Goal: Task Accomplishment & Management: Manage account settings

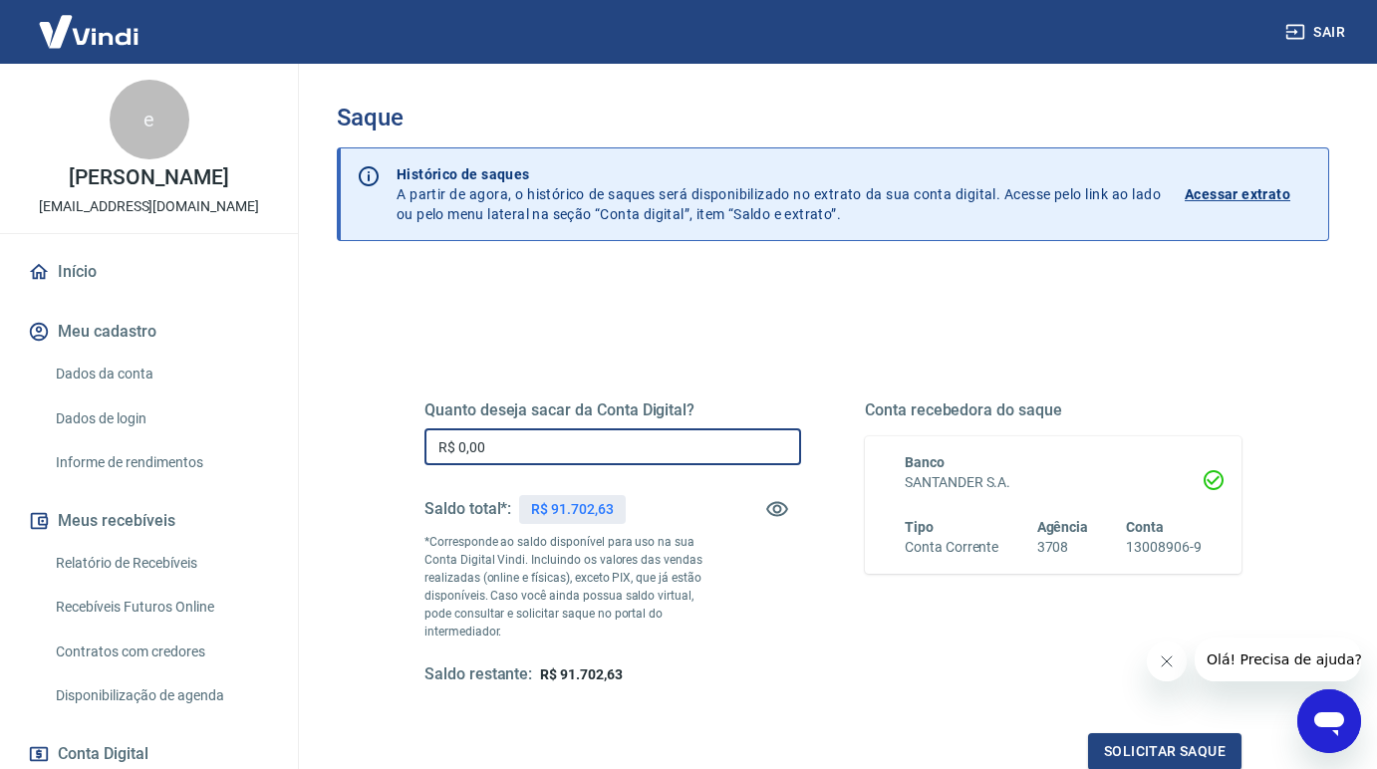
click at [615, 456] on input "R$ 0,00" at bounding box center [613, 447] width 377 height 37
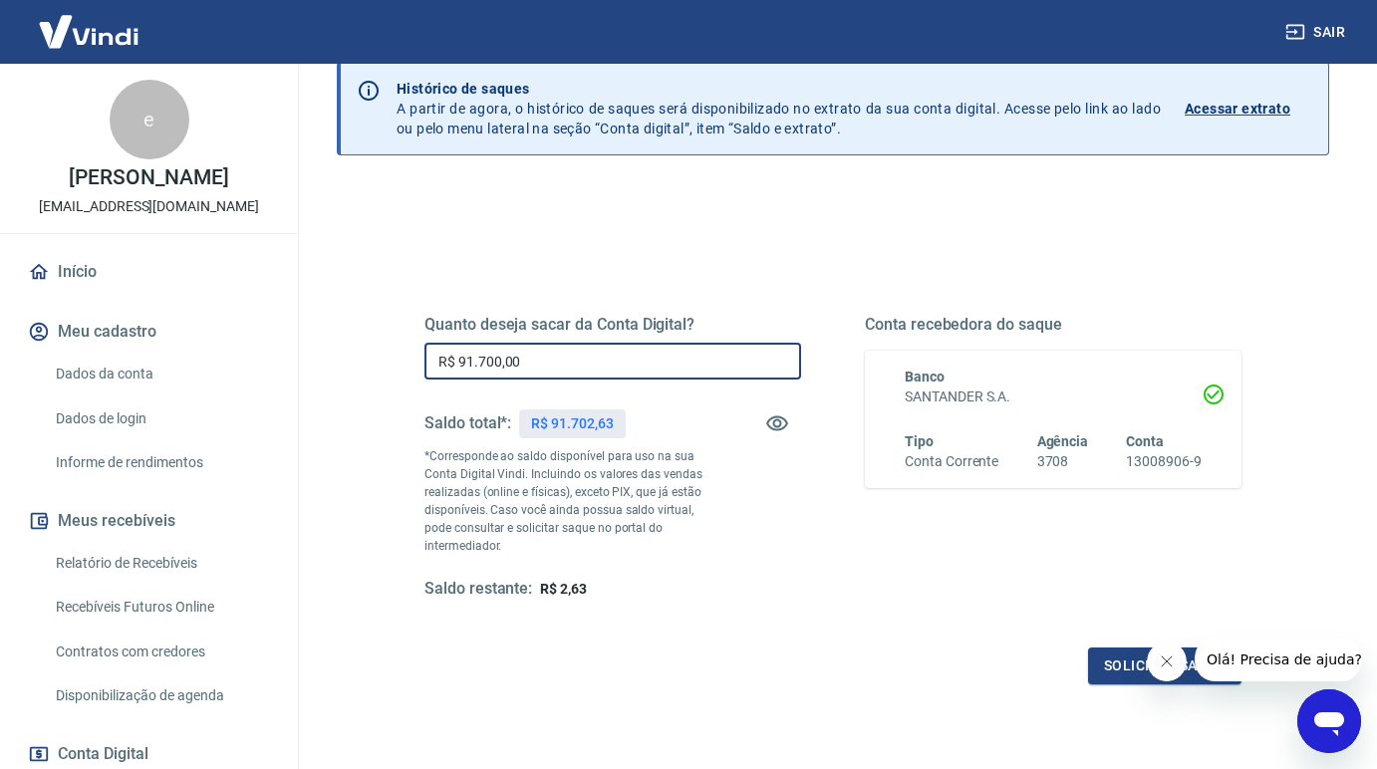
scroll to position [143, 0]
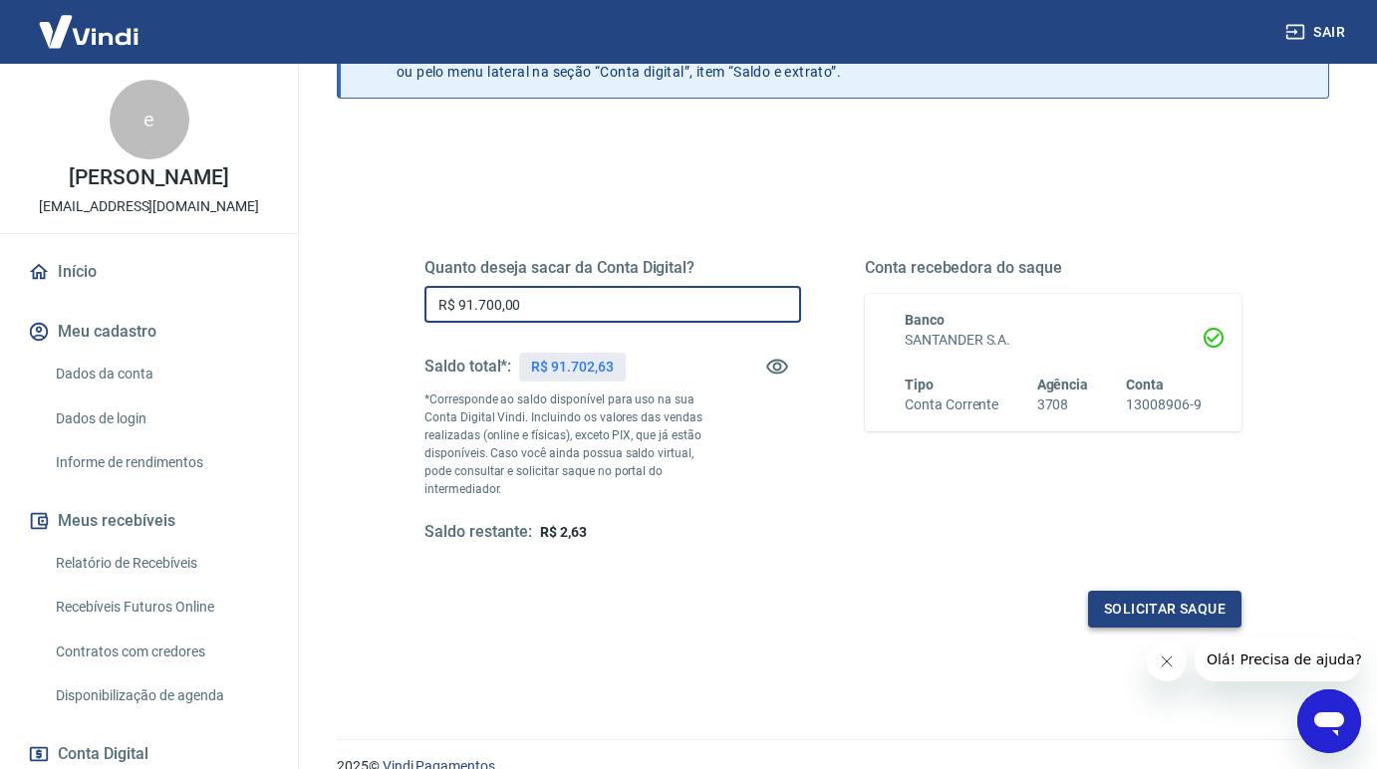
type input "R$ 91.700,00"
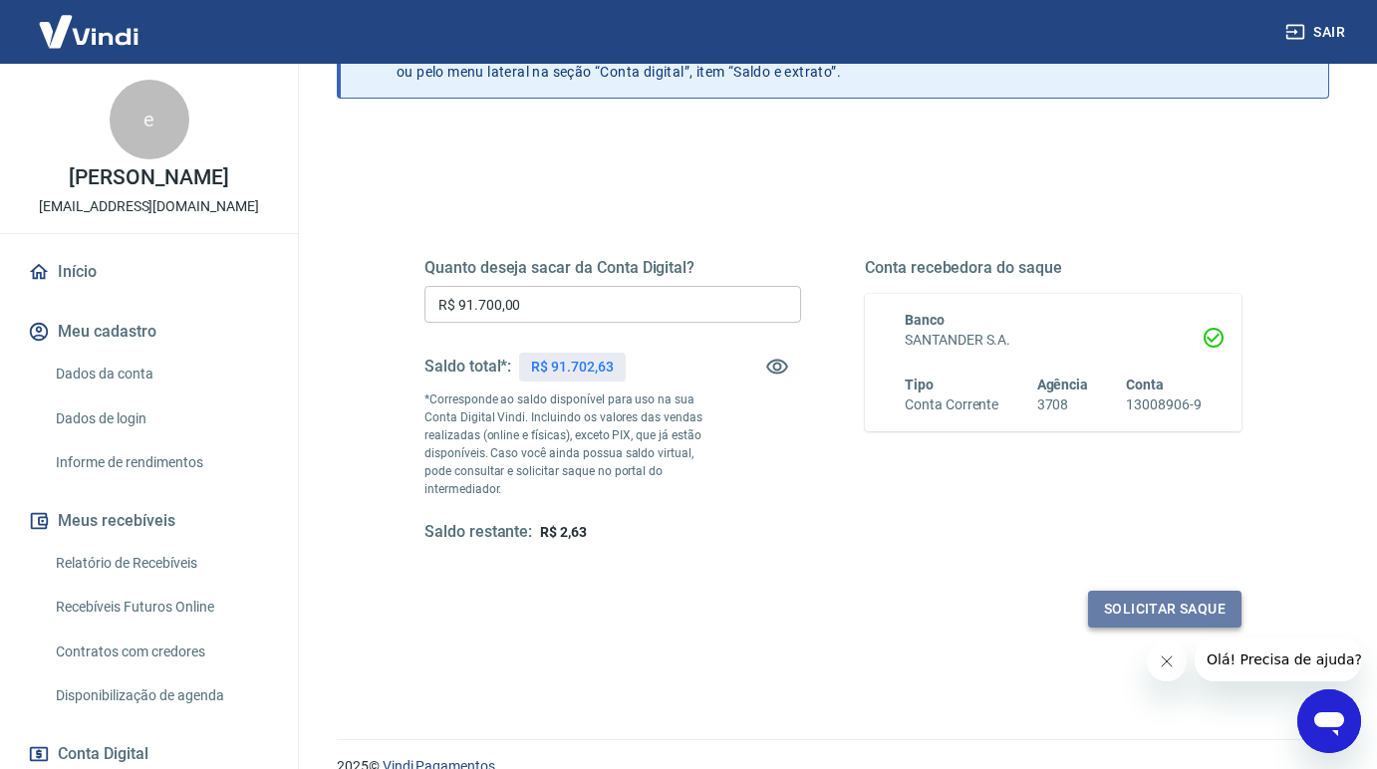
click at [1152, 600] on button "Solicitar saque" at bounding box center [1164, 609] width 153 height 37
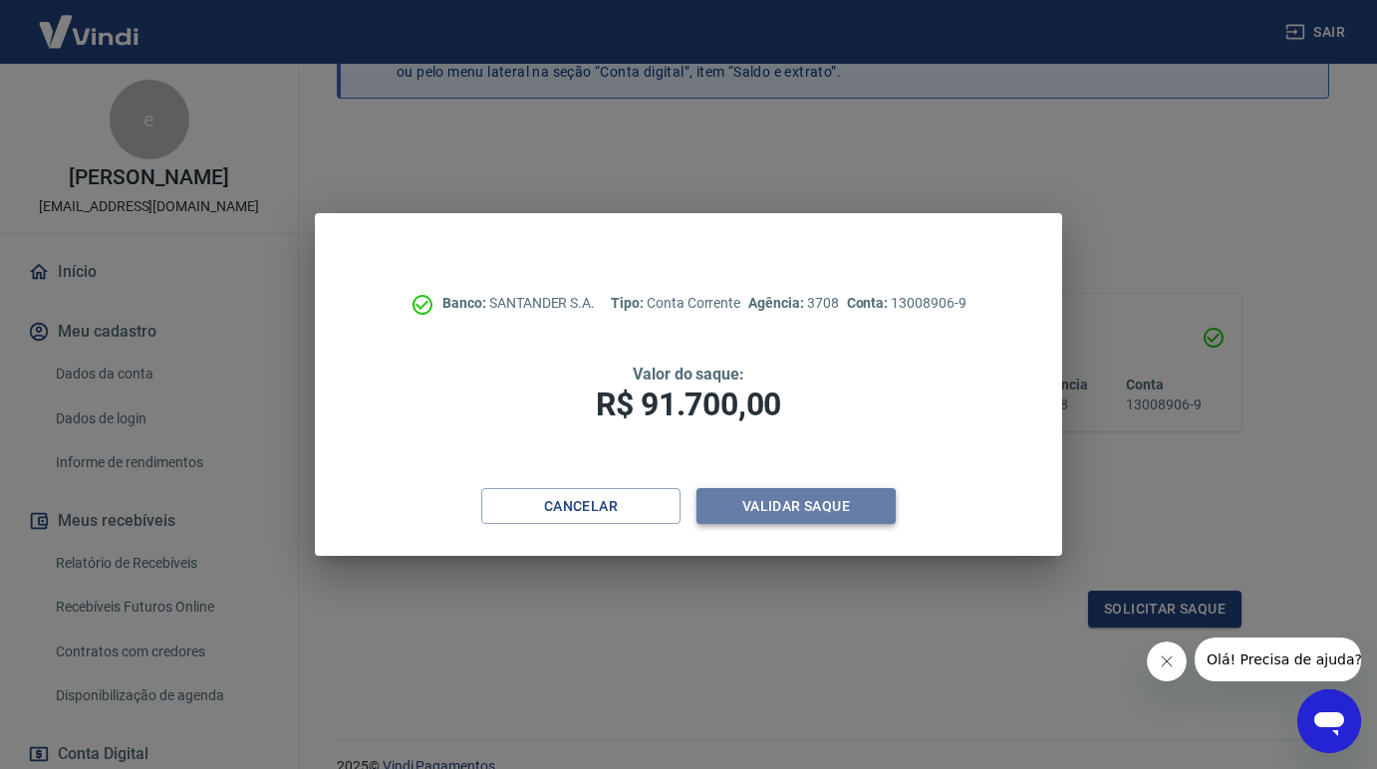
click at [825, 500] on button "Validar saque" at bounding box center [796, 506] width 199 height 37
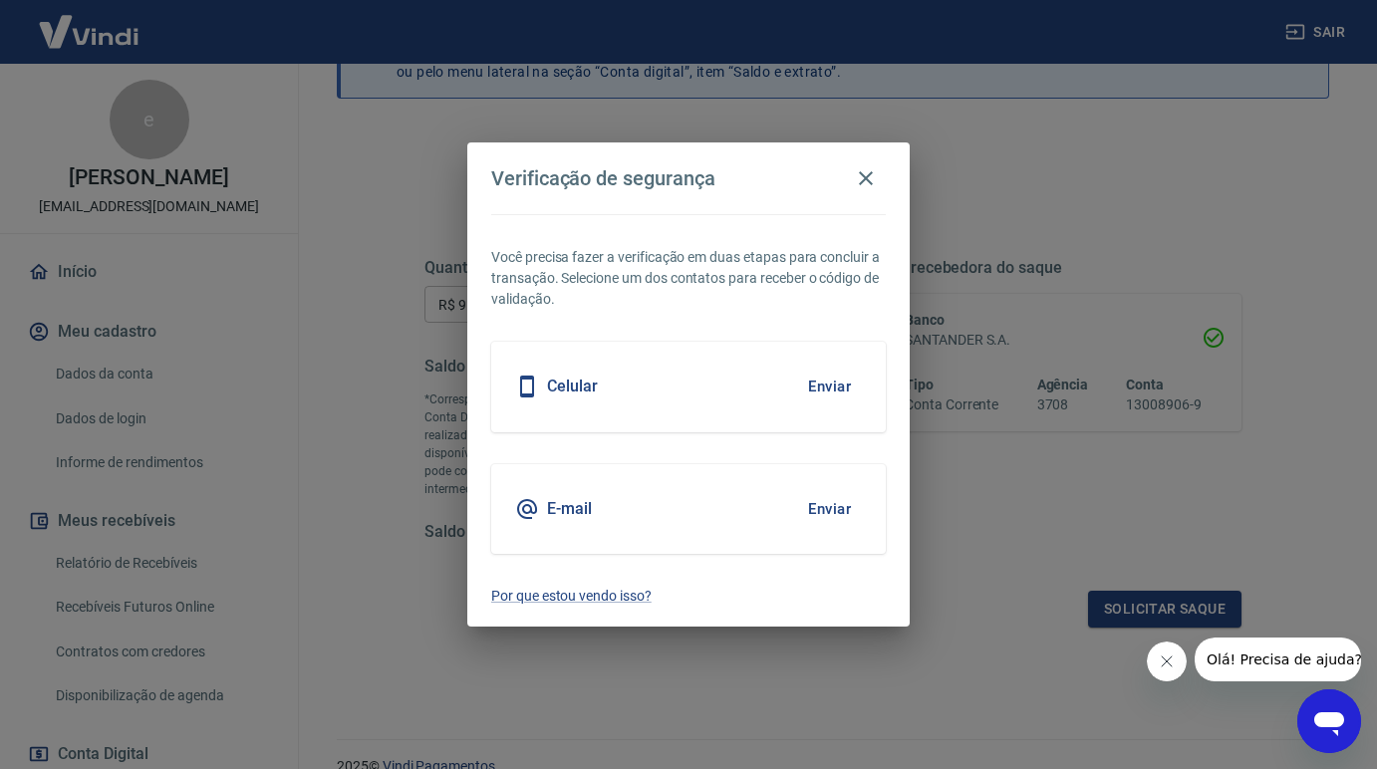
click at [827, 392] on button "Enviar" at bounding box center [829, 387] width 65 height 42
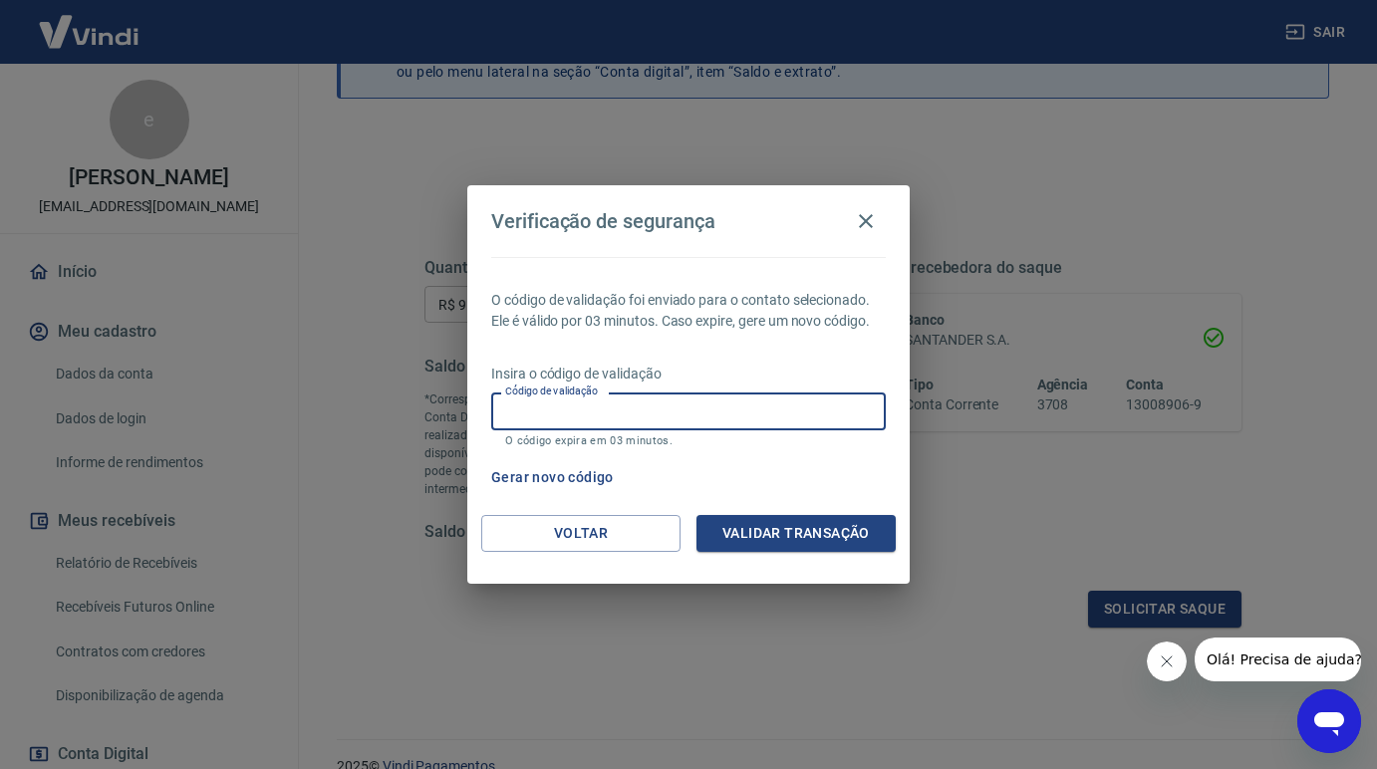
click at [812, 407] on input "Código de validação" at bounding box center [688, 411] width 395 height 37
type input "447509"
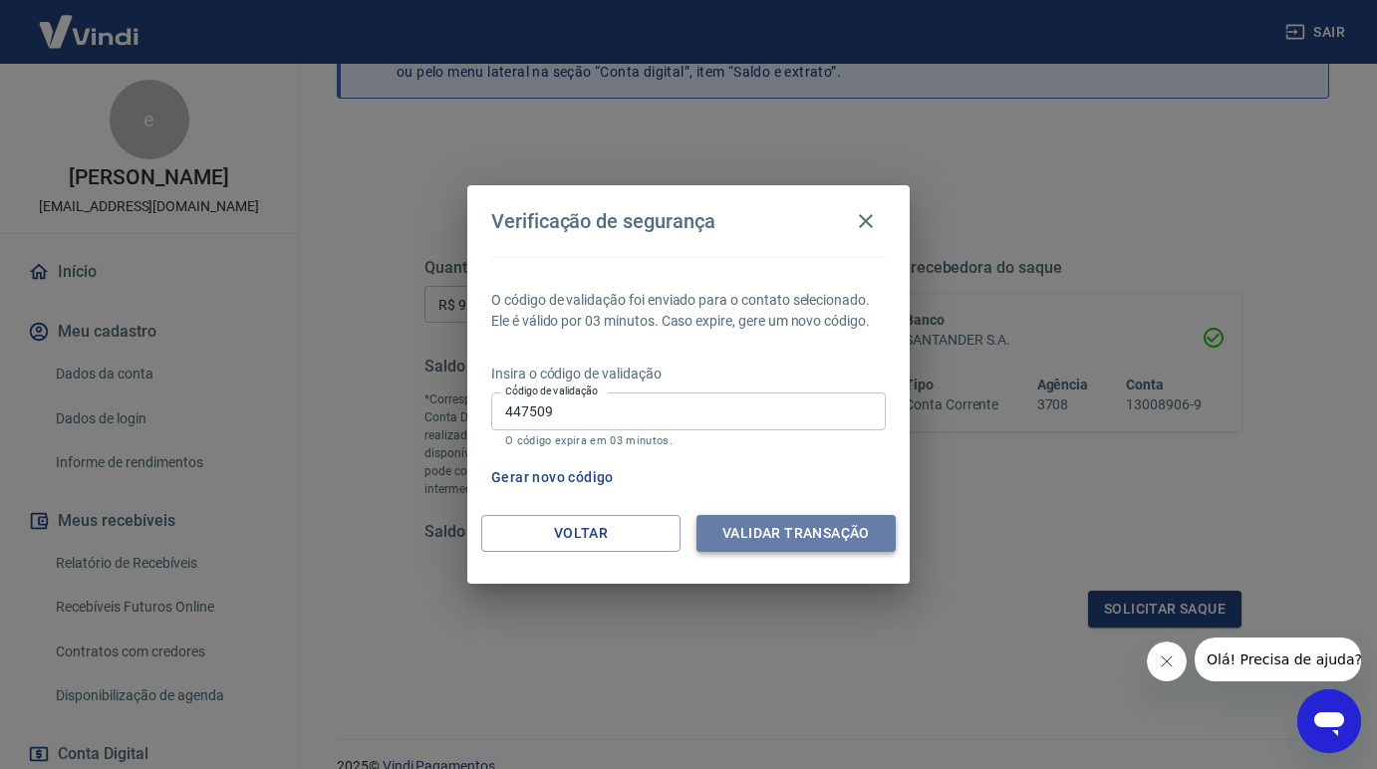
click at [815, 532] on button "Validar transação" at bounding box center [796, 533] width 199 height 37
